Goal: Information Seeking & Learning: Compare options

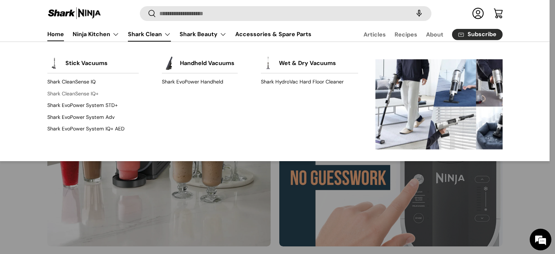
click at [79, 92] on link "Shark CleanSense IQ+" at bounding box center [93, 94] width 92 height 12
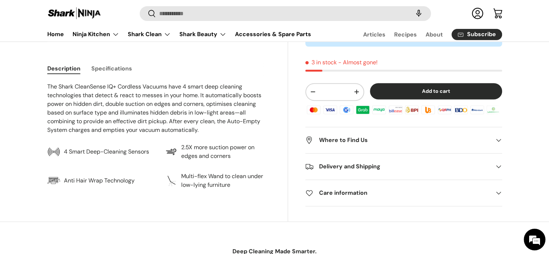
scroll to position [290, 0]
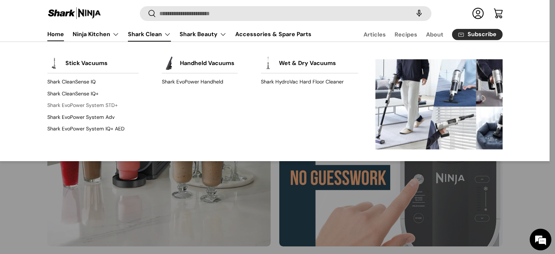
click at [89, 103] on link "Shark EvoPower System STD+" at bounding box center [93, 106] width 92 height 12
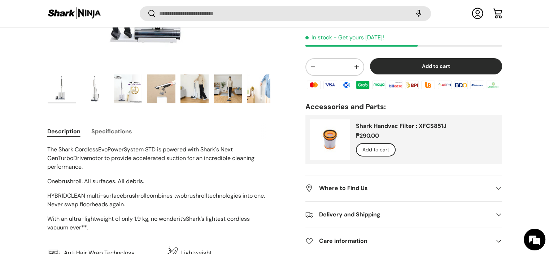
scroll to position [287, 0]
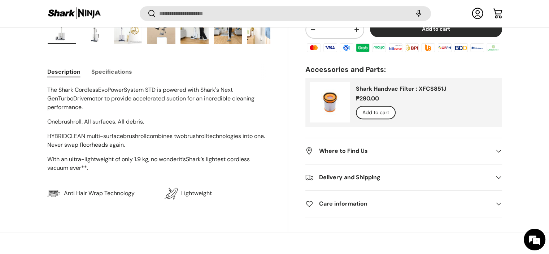
click at [495, 175] on span at bounding box center [498, 177] width 7 height 7
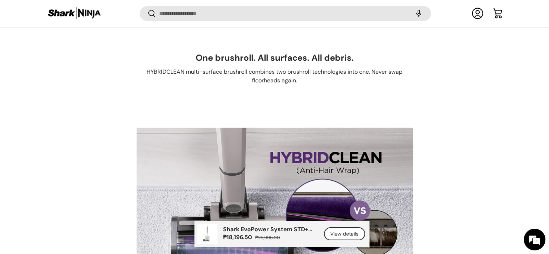
scroll to position [2598, 0]
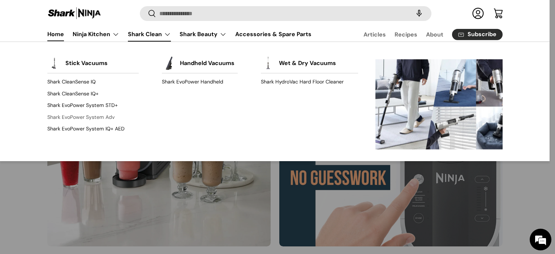
click at [97, 114] on link "Shark EvoPower System Adv" at bounding box center [93, 117] width 92 height 12
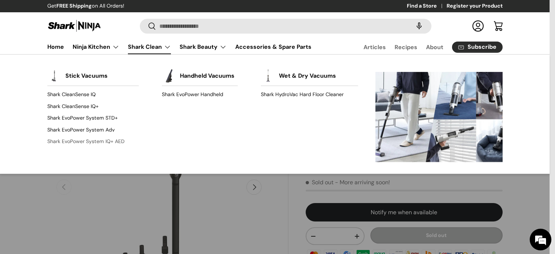
click at [93, 141] on link "Shark EvoPower System IQ+ AED" at bounding box center [93, 141] width 92 height 12
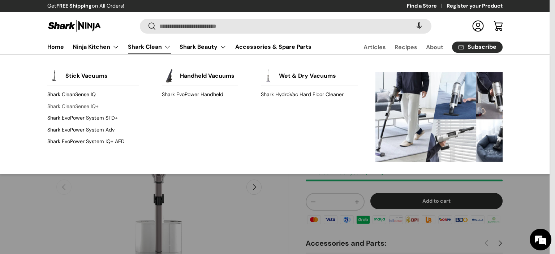
click at [78, 102] on link "Shark CleanSense IQ+" at bounding box center [93, 106] width 92 height 12
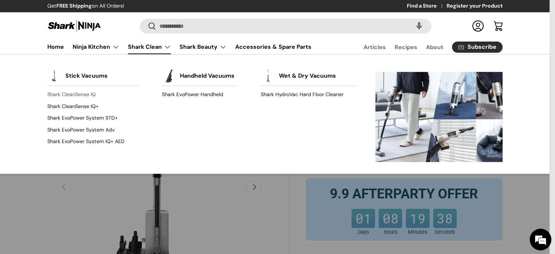
click at [89, 95] on link "Shark CleanSense IQ" at bounding box center [93, 95] width 92 height 12
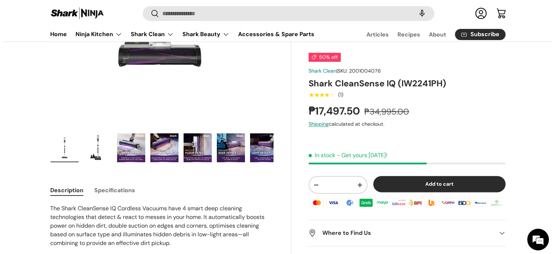
scroll to position [72, 0]
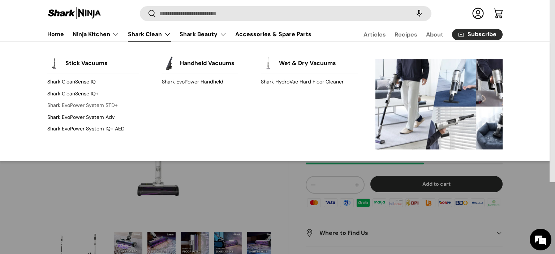
click at [78, 106] on link "Shark EvoPower System STD+" at bounding box center [93, 106] width 92 height 12
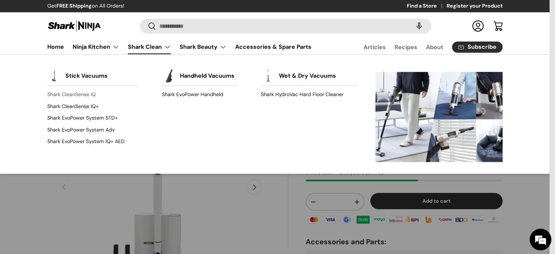
click at [84, 92] on link "Shark CleanSense IQ" at bounding box center [93, 95] width 92 height 12
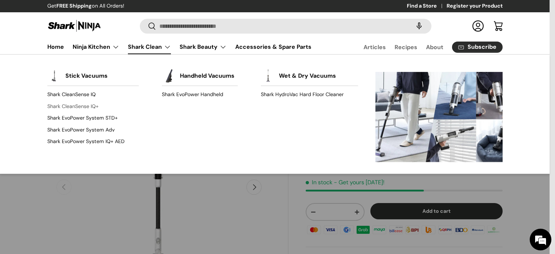
click at [68, 107] on link "Shark CleanSense IQ+" at bounding box center [93, 106] width 92 height 12
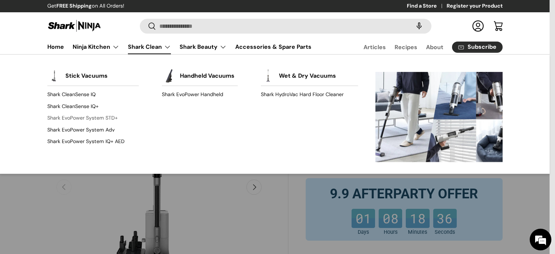
click at [85, 120] on link "Shark EvoPower System STD+" at bounding box center [93, 118] width 92 height 12
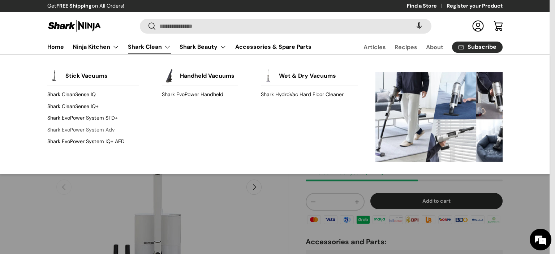
click at [84, 127] on link "Shark EvoPower System Adv" at bounding box center [93, 130] width 92 height 12
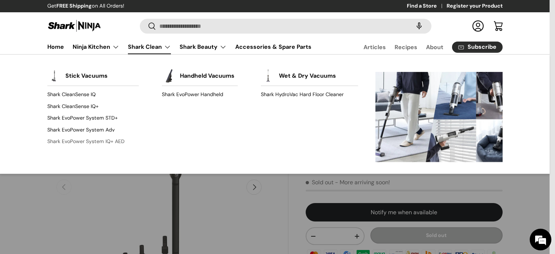
click at [103, 142] on link "Shark EvoPower System IQ+ AED" at bounding box center [93, 141] width 92 height 12
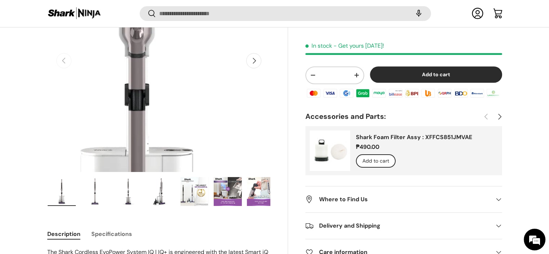
scroll to position [143, 0]
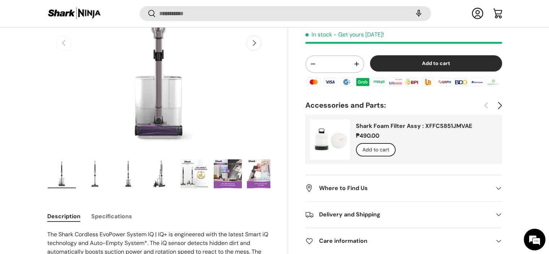
click at [501, 103] on button "Next" at bounding box center [499, 105] width 13 height 13
click at [486, 104] on button "Previous" at bounding box center [486, 105] width 13 height 13
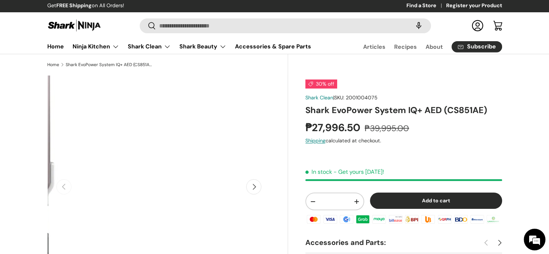
scroll to position [73, 0]
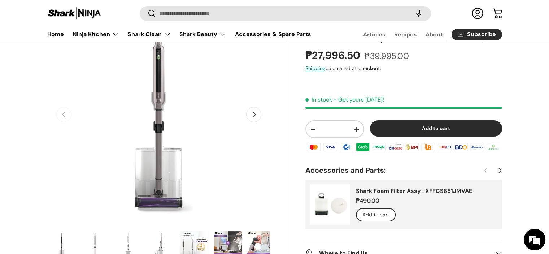
click at [259, 118] on button "Next" at bounding box center [253, 114] width 15 height 15
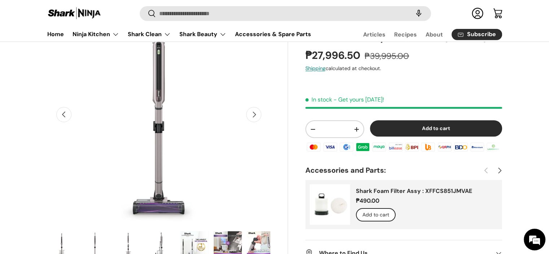
click at [260, 117] on button "Next" at bounding box center [253, 114] width 15 height 15
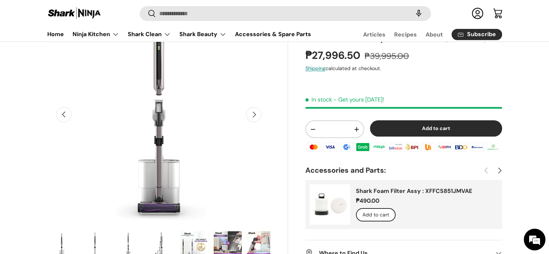
click at [260, 117] on button "Next" at bounding box center [253, 114] width 15 height 15
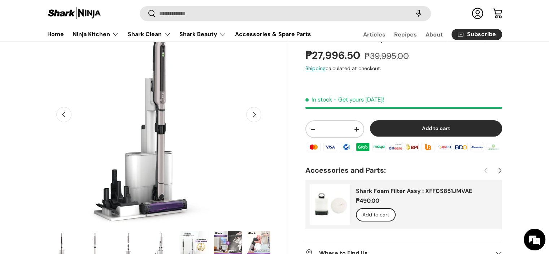
click at [260, 117] on button "Next" at bounding box center [253, 114] width 15 height 15
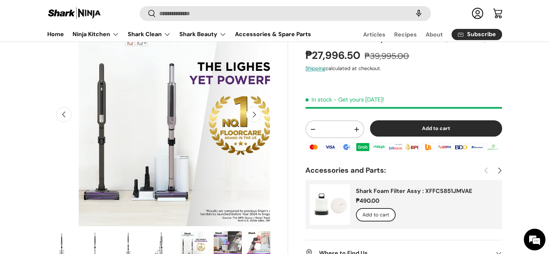
scroll to position [0, 909]
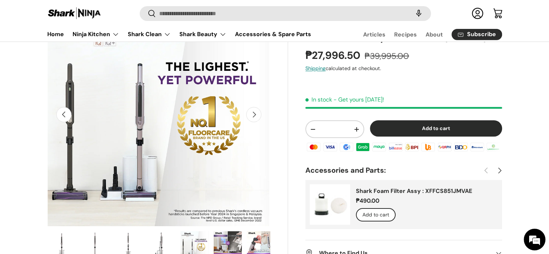
click at [257, 113] on button "Next" at bounding box center [253, 114] width 15 height 15
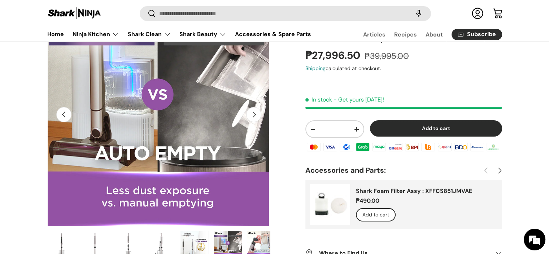
click at [257, 113] on button "Next" at bounding box center [253, 114] width 15 height 15
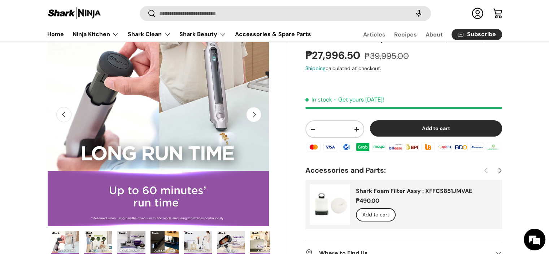
scroll to position [0, 199]
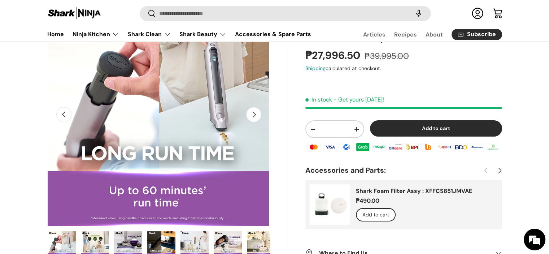
click at [257, 113] on button "Next" at bounding box center [253, 114] width 15 height 15
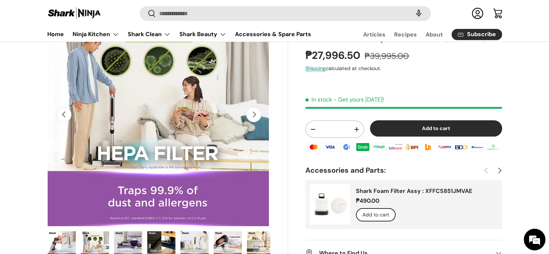
click at [257, 113] on button "Next" at bounding box center [253, 114] width 15 height 15
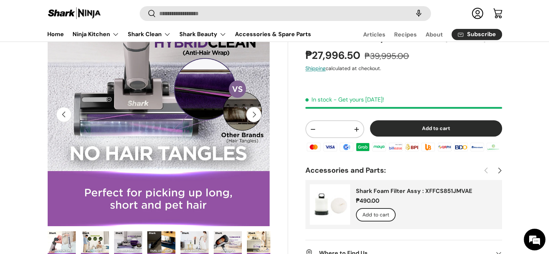
scroll to position [0, 1818]
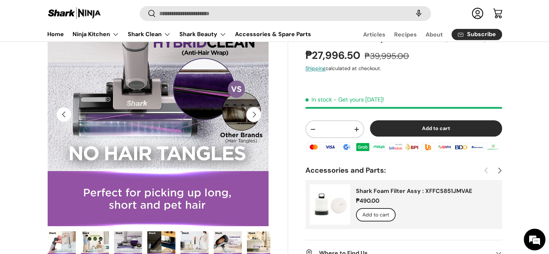
click at [257, 113] on button "Next" at bounding box center [253, 114] width 15 height 15
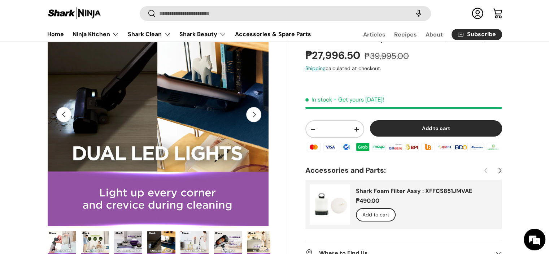
scroll to position [0, 2045]
click at [257, 113] on button "Next" at bounding box center [253, 114] width 15 height 15
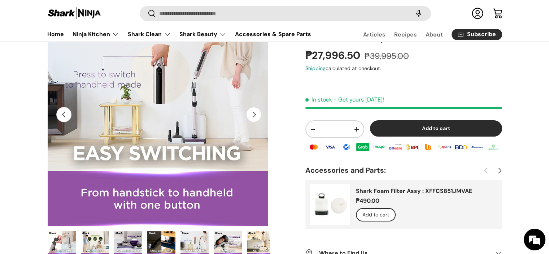
scroll to position [0, 2273]
click at [257, 113] on button "Next" at bounding box center [253, 114] width 15 height 15
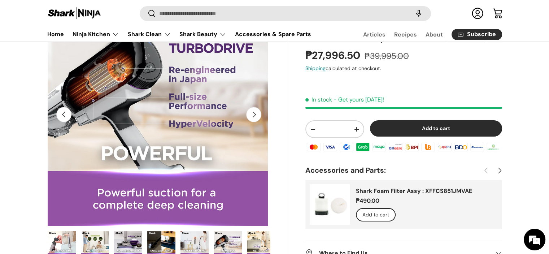
click at [257, 113] on button "Next" at bounding box center [253, 114] width 15 height 15
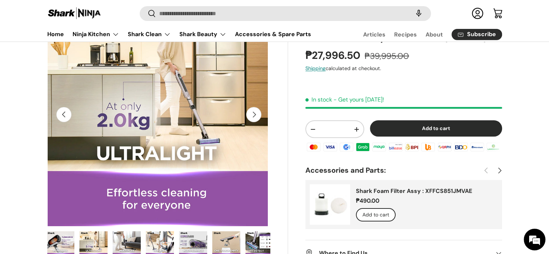
scroll to position [0, 370]
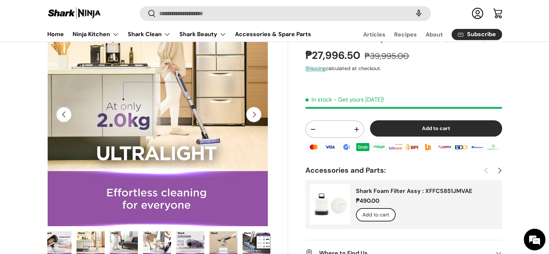
click at [257, 113] on button "Next" at bounding box center [253, 114] width 15 height 15
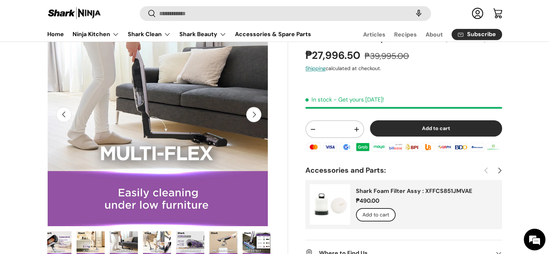
scroll to position [0, 2954]
click at [257, 113] on button "Next" at bounding box center [253, 114] width 15 height 15
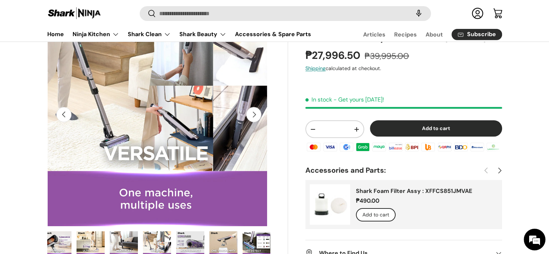
scroll to position [0, 3182]
click at [257, 113] on button "Next" at bounding box center [253, 114] width 15 height 15
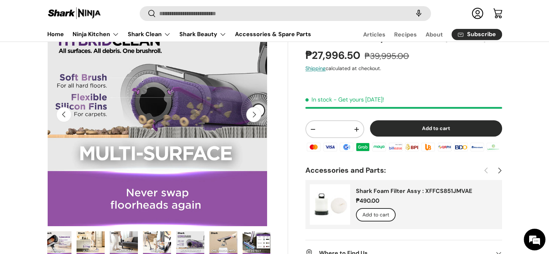
click at [257, 113] on button "Next" at bounding box center [253, 114] width 15 height 15
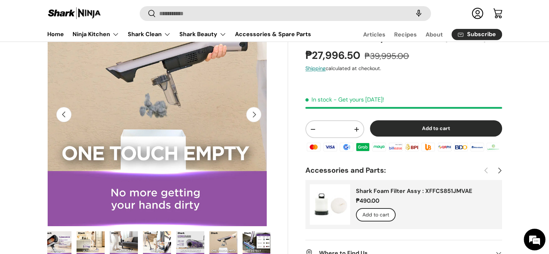
click at [257, 113] on button "Next" at bounding box center [253, 114] width 15 height 15
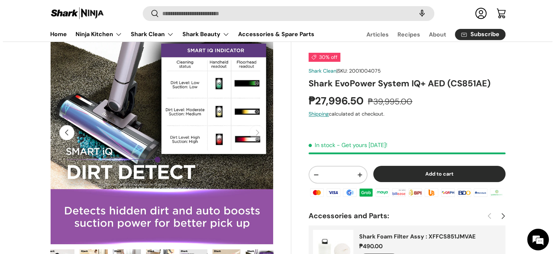
scroll to position [0, 0]
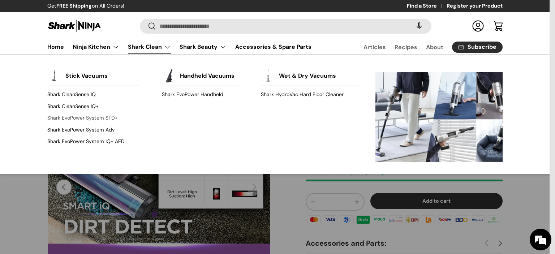
click at [92, 115] on link "Shark EvoPower System STD+" at bounding box center [93, 118] width 92 height 12
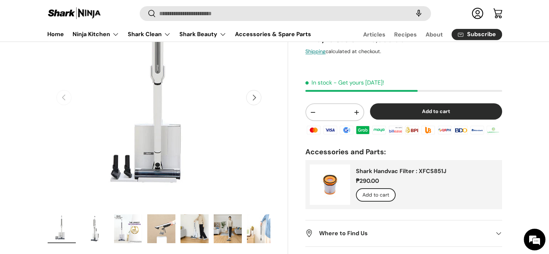
scroll to position [72, 0]
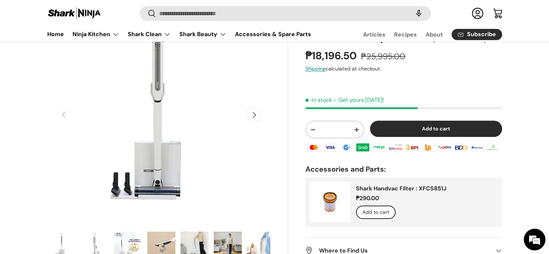
click at [365, 169] on h2 "Accessories and Parts:" at bounding box center [403, 169] width 196 height 10
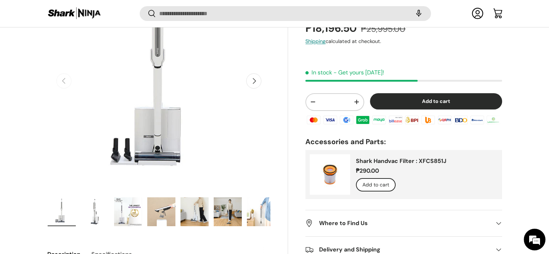
scroll to position [179, 0]
